Goal: Use online tool/utility: Utilize a website feature to perform a specific function

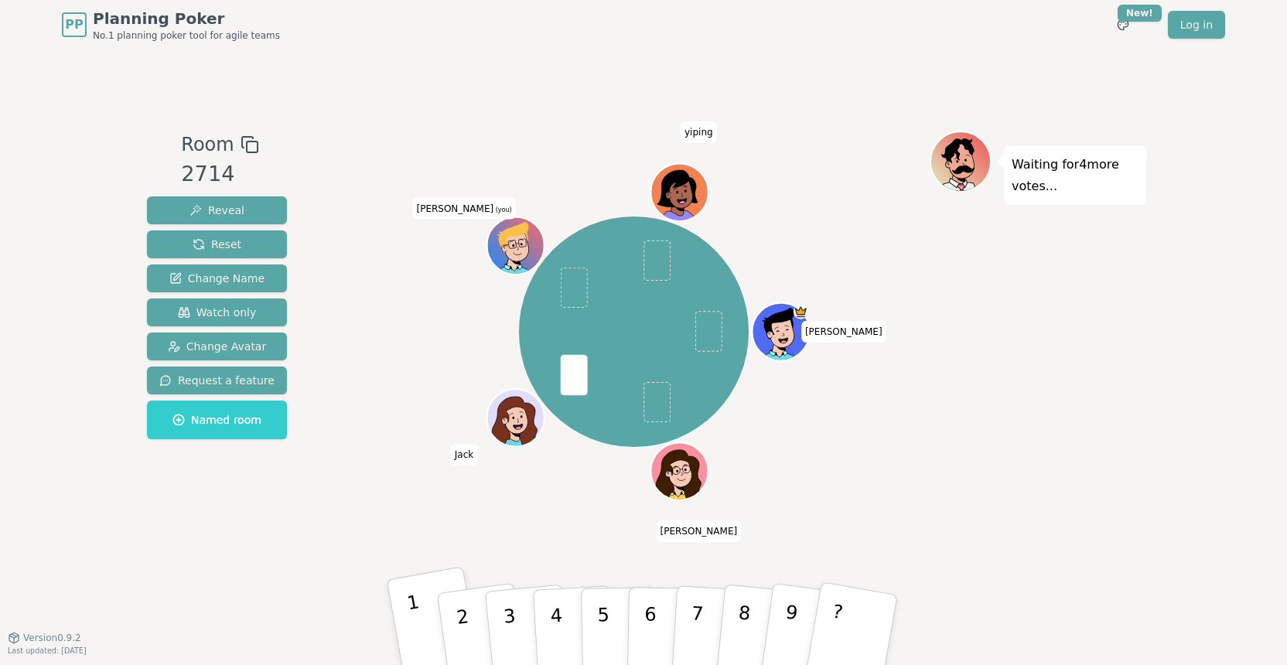
click at [413, 614] on p "1" at bounding box center [418, 633] width 26 height 84
click at [464, 606] on p "2" at bounding box center [464, 632] width 23 height 84
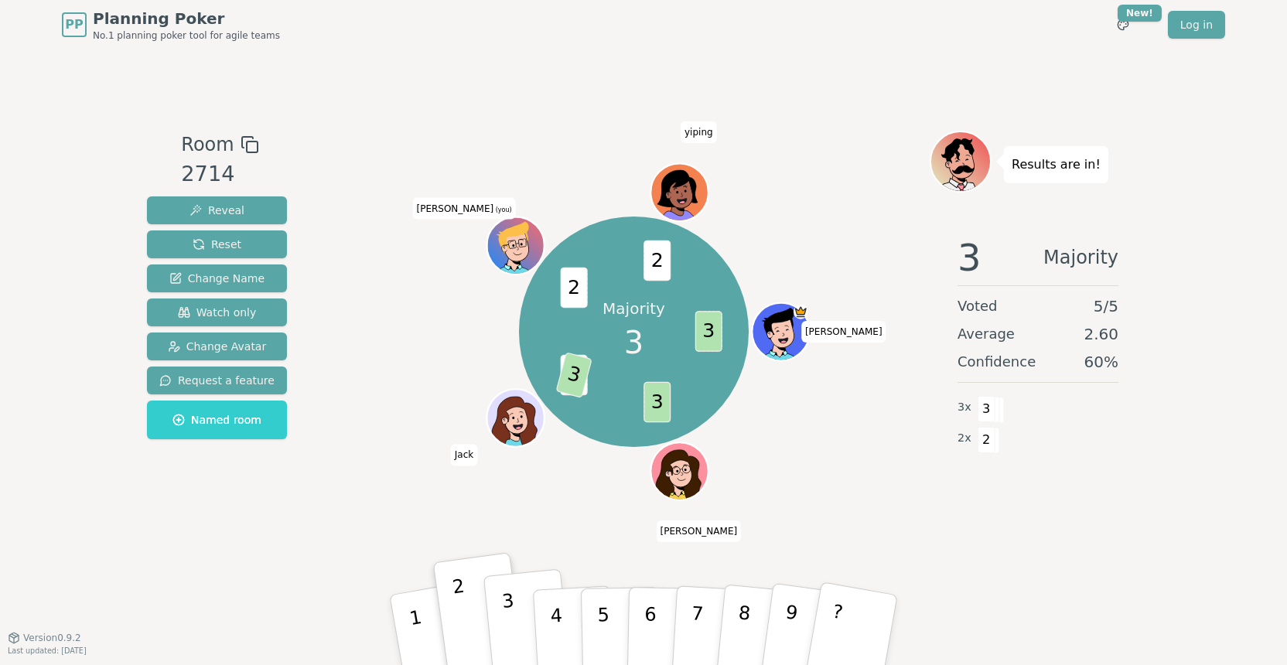
click at [504, 625] on p "3" at bounding box center [511, 632] width 20 height 84
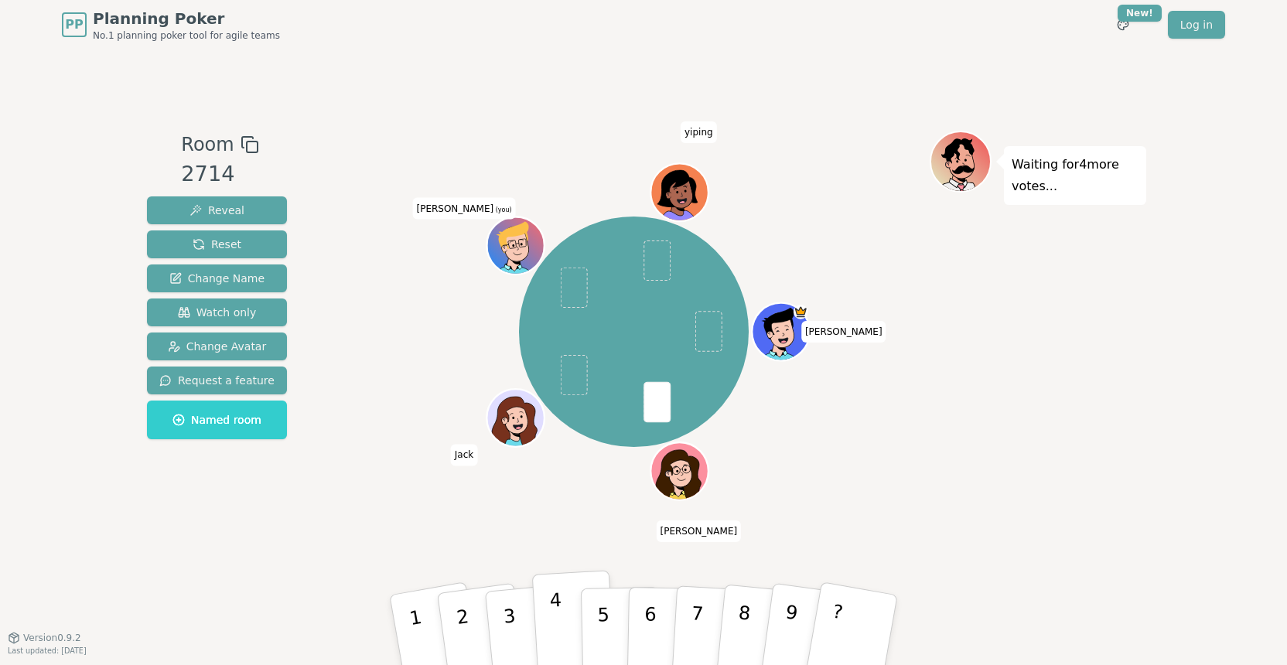
click at [552, 631] on p "4" at bounding box center [557, 632] width 17 height 84
click at [412, 612] on p "1" at bounding box center [418, 633] width 26 height 84
click at [413, 632] on p "1" at bounding box center [418, 633] width 26 height 84
click at [498, 619] on button "3" at bounding box center [528, 630] width 88 height 123
click at [558, 637] on p "4" at bounding box center [557, 632] width 17 height 84
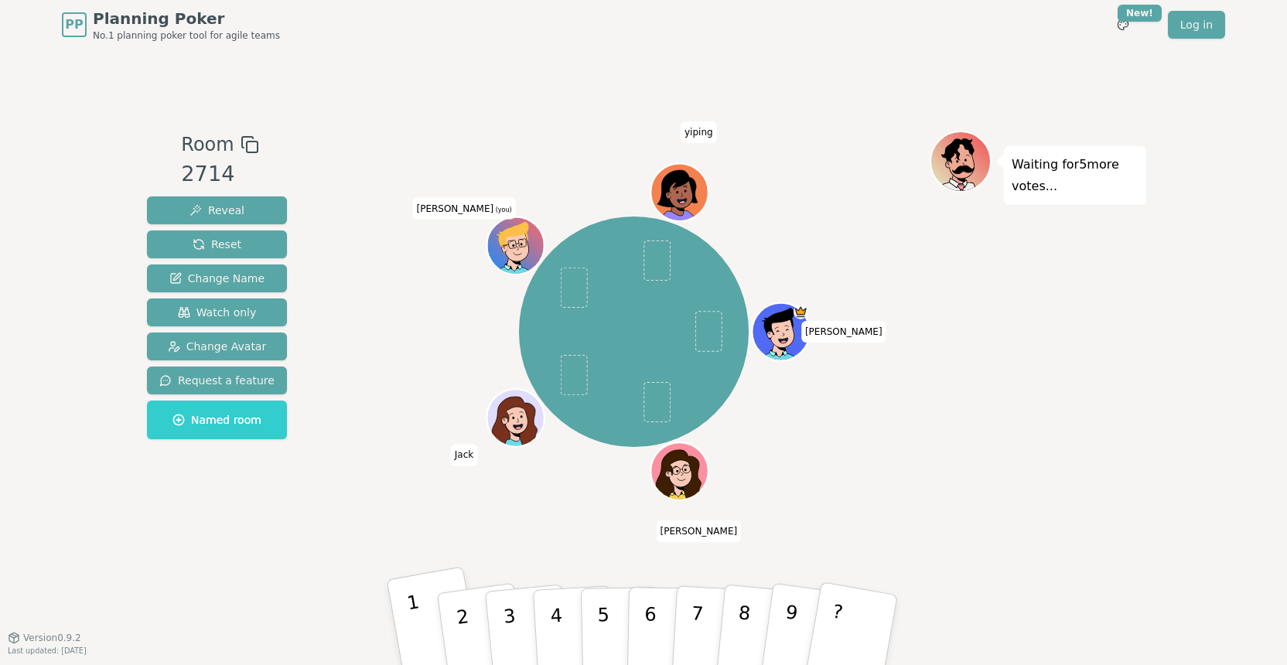
click at [428, 622] on button "1" at bounding box center [435, 630] width 97 height 128
click at [454, 629] on button "2" at bounding box center [481, 630] width 92 height 125
